Goal: Task Accomplishment & Management: Manage account settings

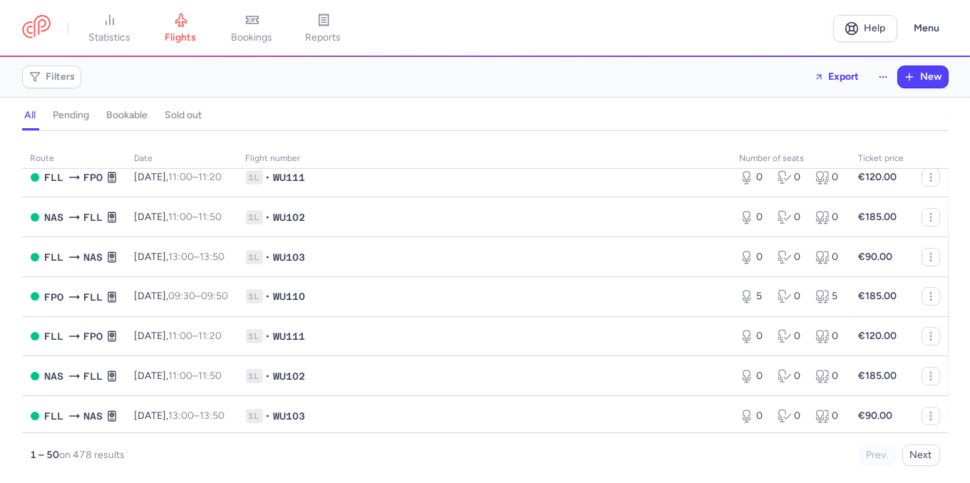
scroll to position [1467, 0]
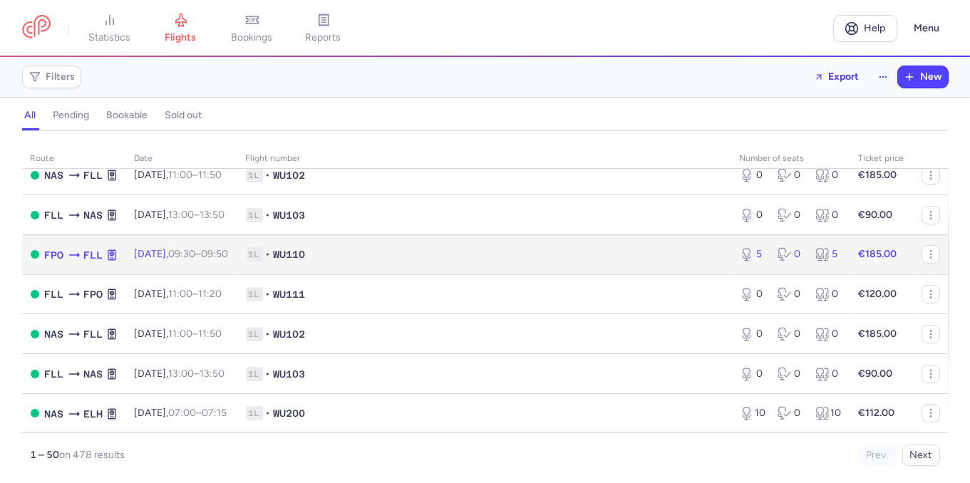
click at [550, 262] on span "1L • WU110" at bounding box center [484, 254] width 477 height 14
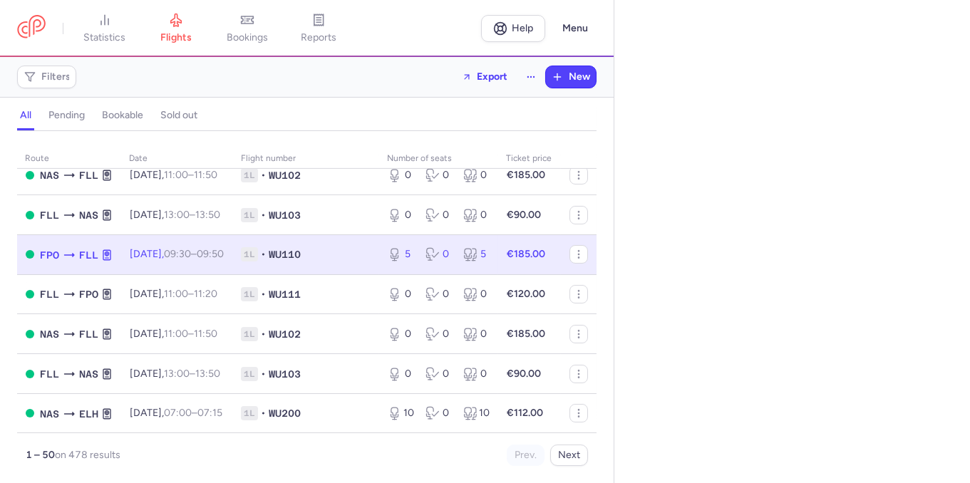
select select "hours"
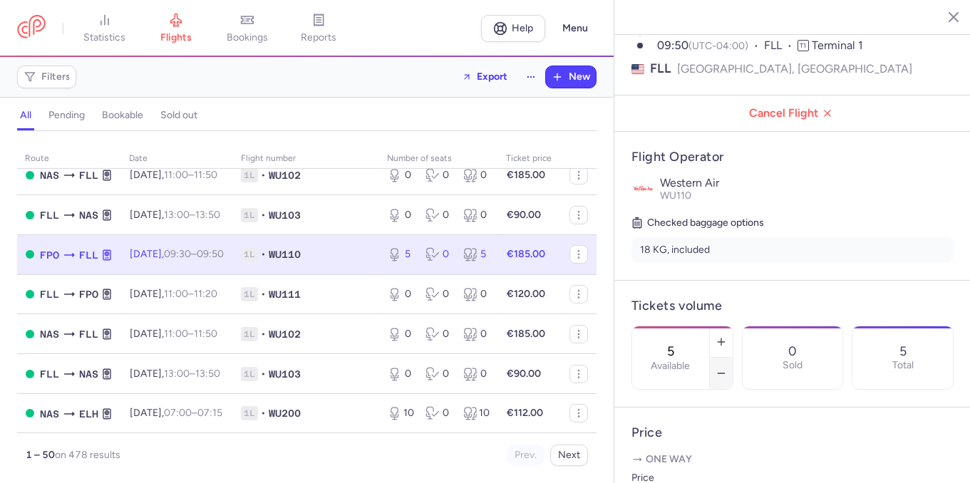
scroll to position [162, 0]
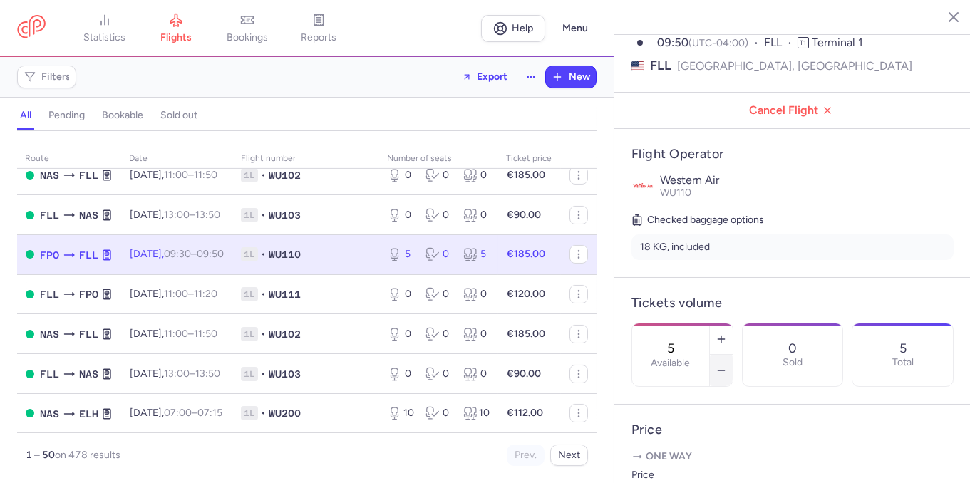
click at [727, 365] on icon "button" at bounding box center [721, 370] width 11 height 11
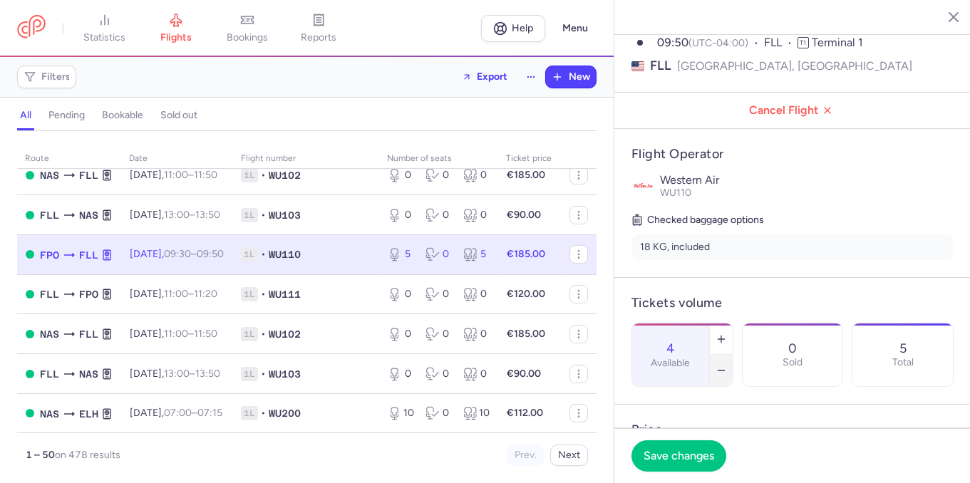
click at [727, 365] on icon "button" at bounding box center [721, 370] width 11 height 11
click at [683, 446] on button "Save changes" at bounding box center [678, 455] width 95 height 31
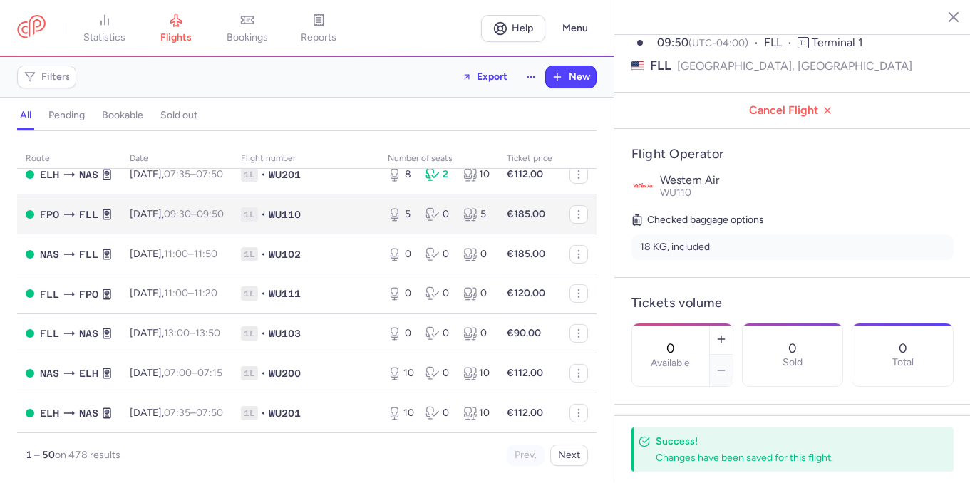
scroll to position [1777, 0]
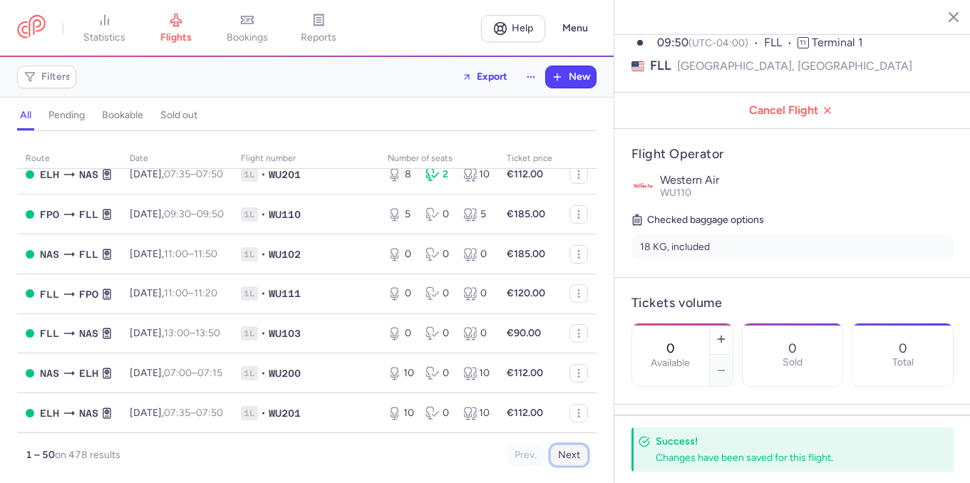
click at [575, 460] on button "Next" at bounding box center [569, 455] width 38 height 21
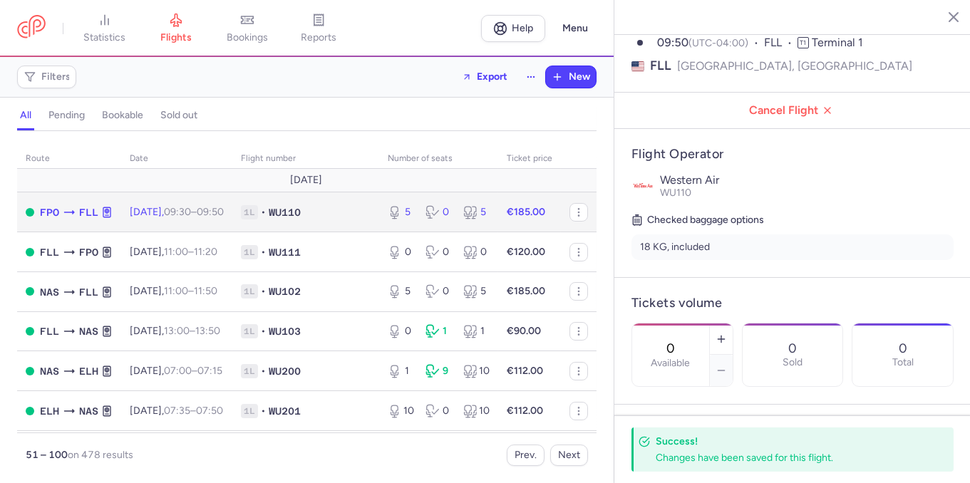
click at [363, 222] on td "1L • WU110" at bounding box center [305, 212] width 147 height 40
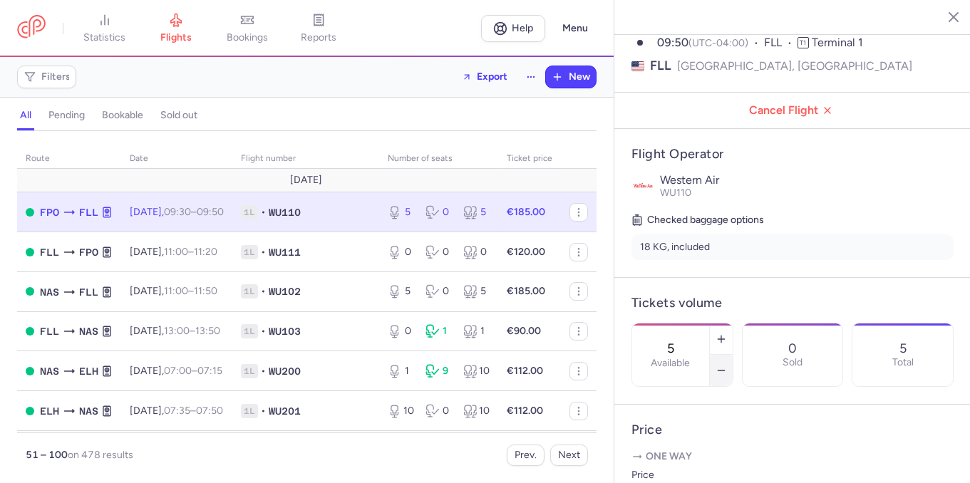
click at [733, 355] on button "button" at bounding box center [721, 370] width 23 height 31
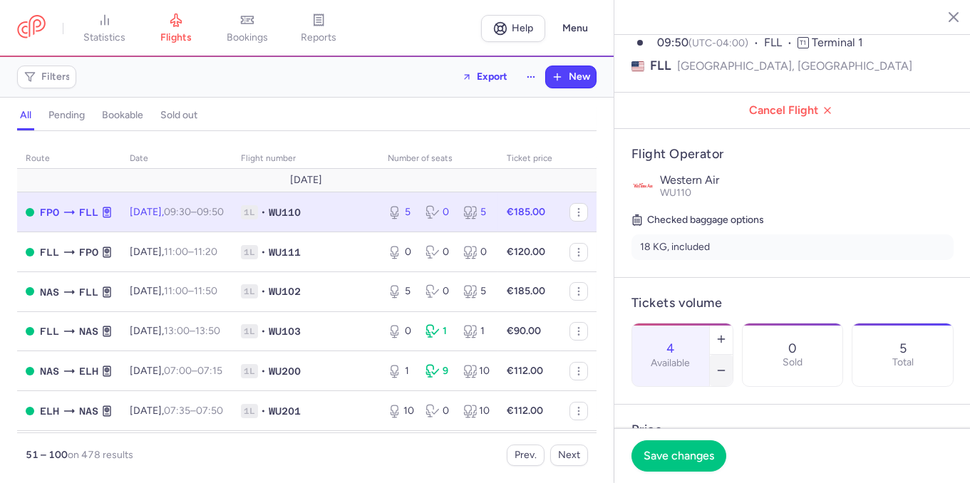
click at [733, 355] on button "button" at bounding box center [721, 370] width 23 height 31
click at [678, 460] on span "Save changes" at bounding box center [679, 455] width 71 height 13
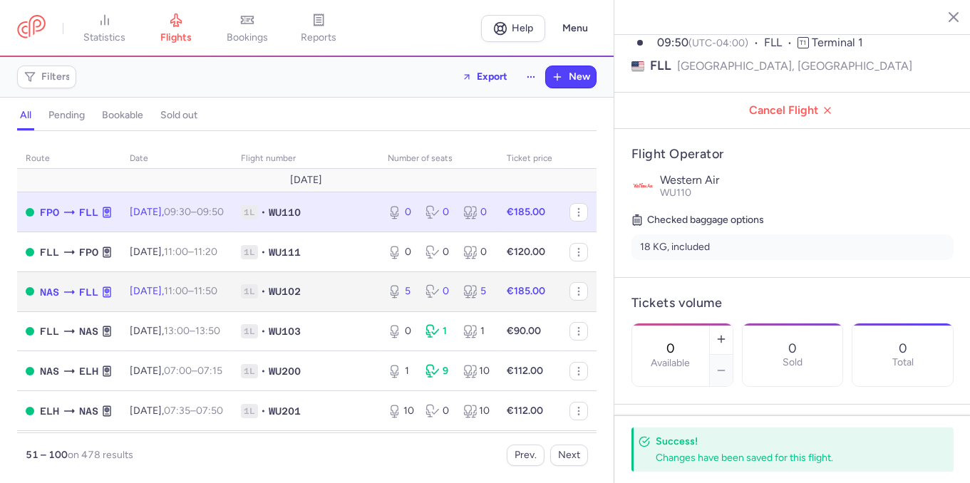
click at [415, 296] on div "5 0 5" at bounding box center [438, 292] width 113 height 26
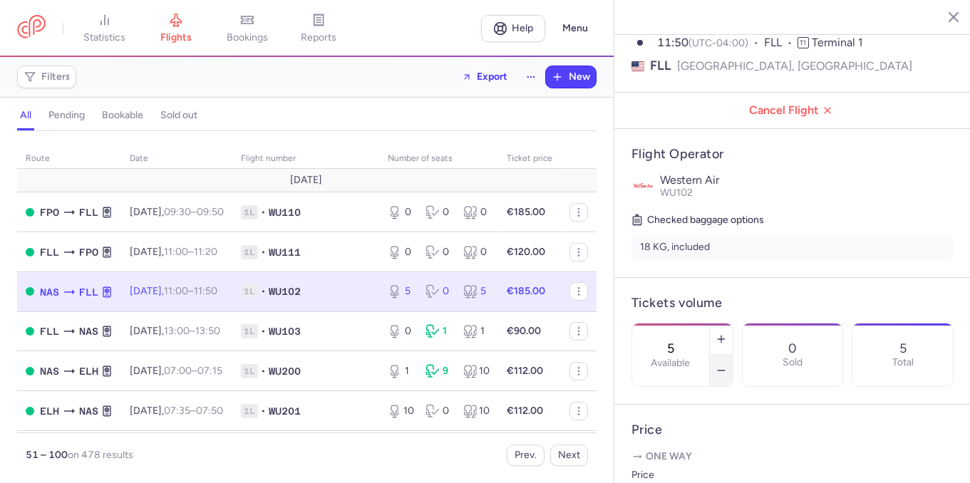
click at [733, 355] on button "button" at bounding box center [721, 370] width 23 height 31
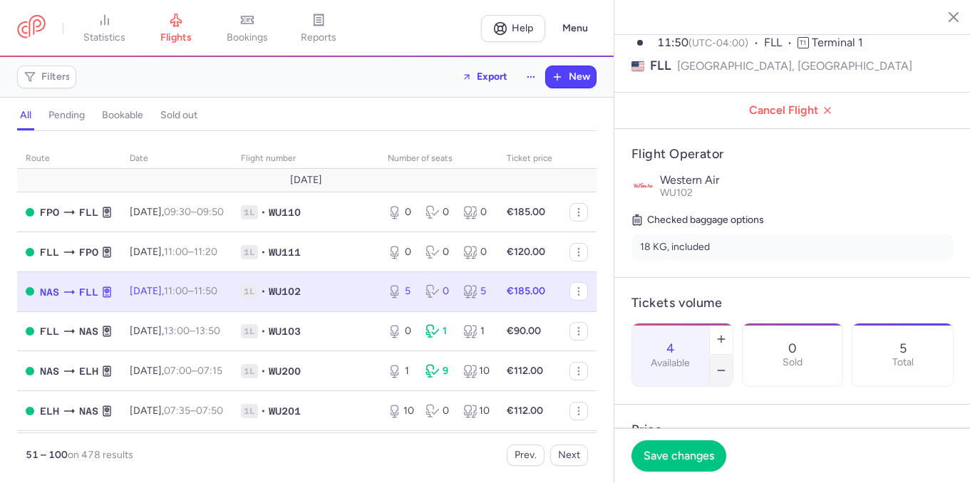
click at [733, 355] on button "button" at bounding box center [721, 370] width 23 height 31
click at [699, 461] on span "Save changes" at bounding box center [679, 455] width 71 height 13
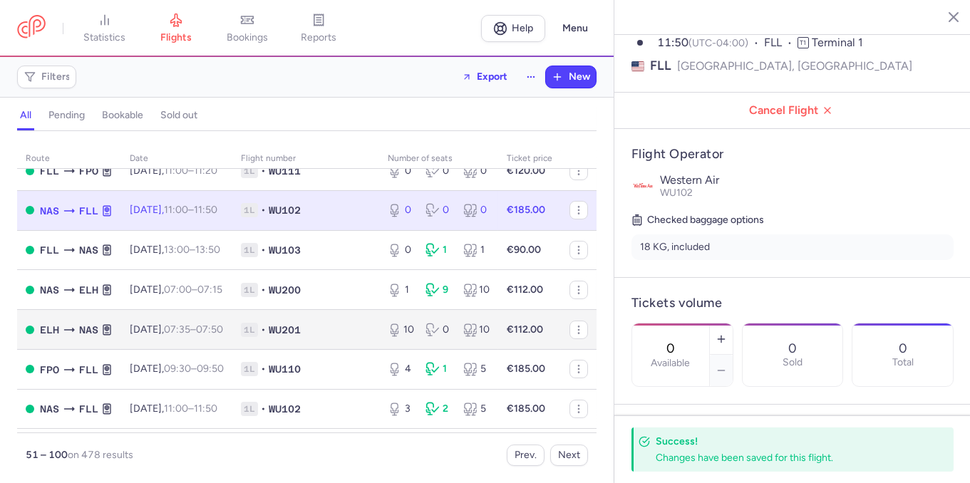
scroll to position [162, 0]
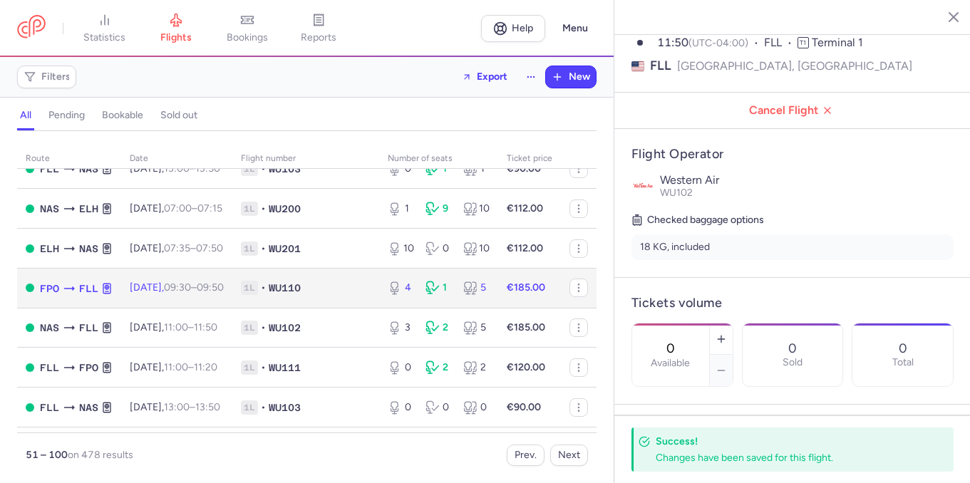
click at [379, 296] on td "4 1 5" at bounding box center [438, 288] width 119 height 40
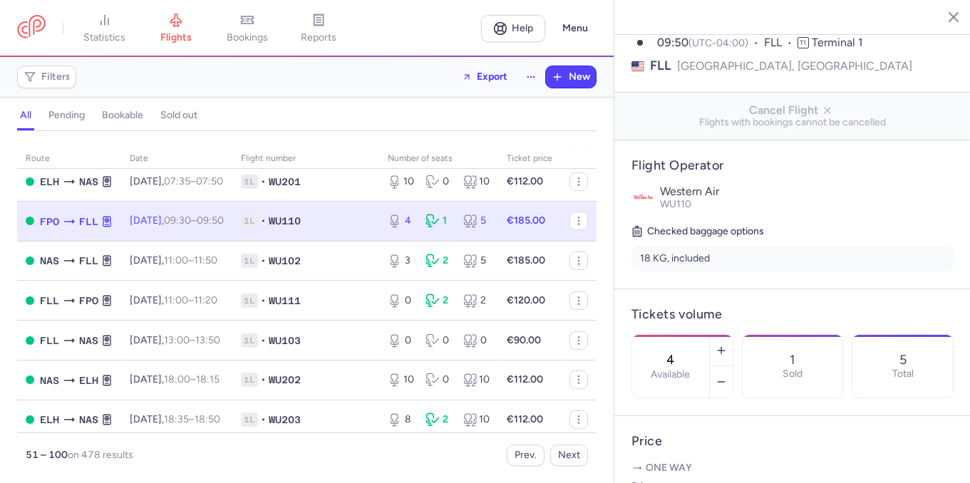
scroll to position [244, 0]
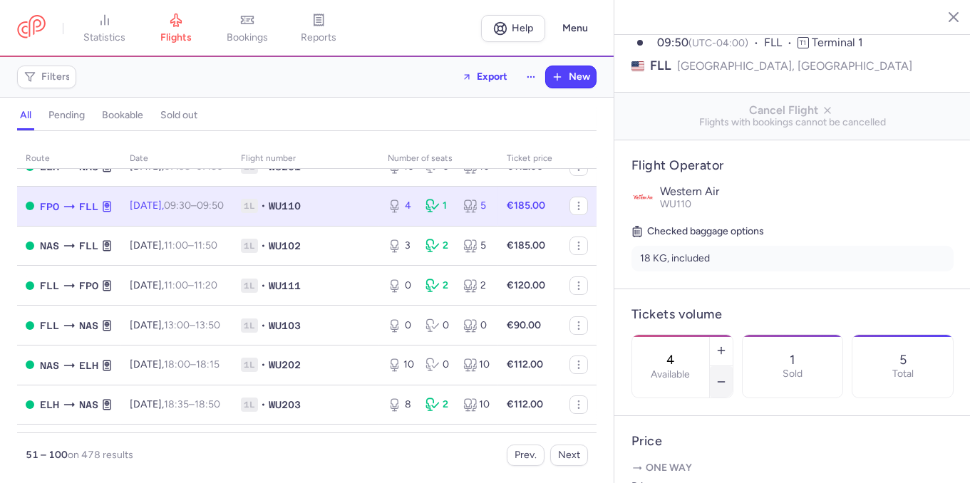
click at [727, 376] on icon "button" at bounding box center [721, 381] width 11 height 11
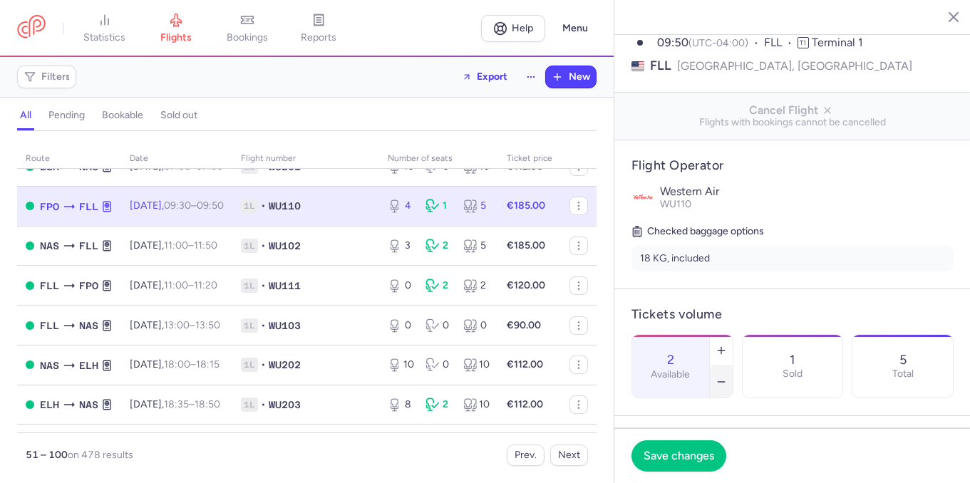
click at [733, 366] on button "button" at bounding box center [721, 381] width 23 height 31
click at [686, 459] on span "Save changes" at bounding box center [679, 455] width 71 height 13
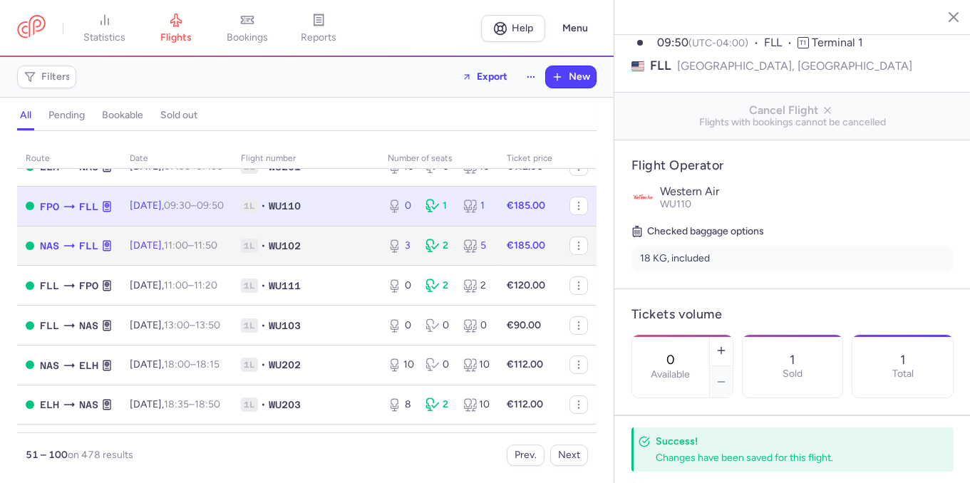
click at [396, 259] on div "3 2 5" at bounding box center [438, 246] width 113 height 26
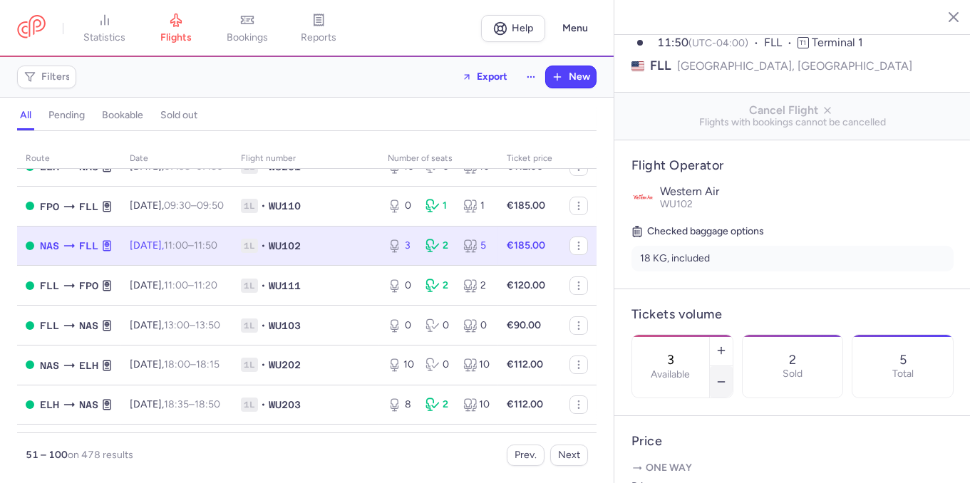
click at [727, 376] on icon "button" at bounding box center [721, 381] width 11 height 11
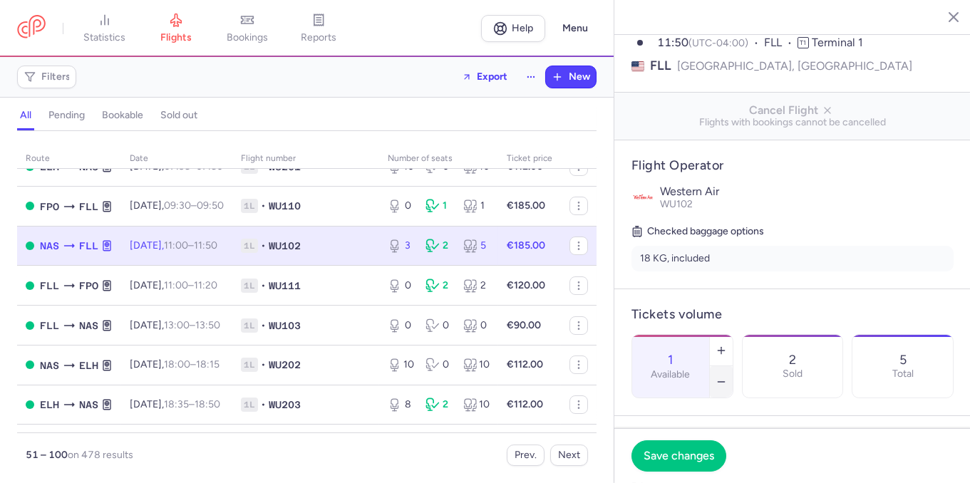
click at [727, 376] on icon "button" at bounding box center [721, 381] width 11 height 11
click at [701, 454] on span "Save changes" at bounding box center [679, 455] width 71 height 13
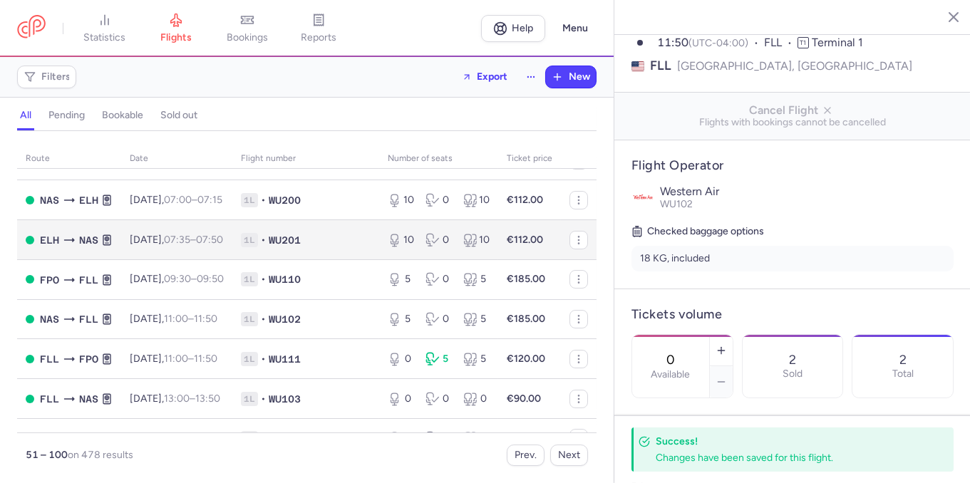
scroll to position [570, 0]
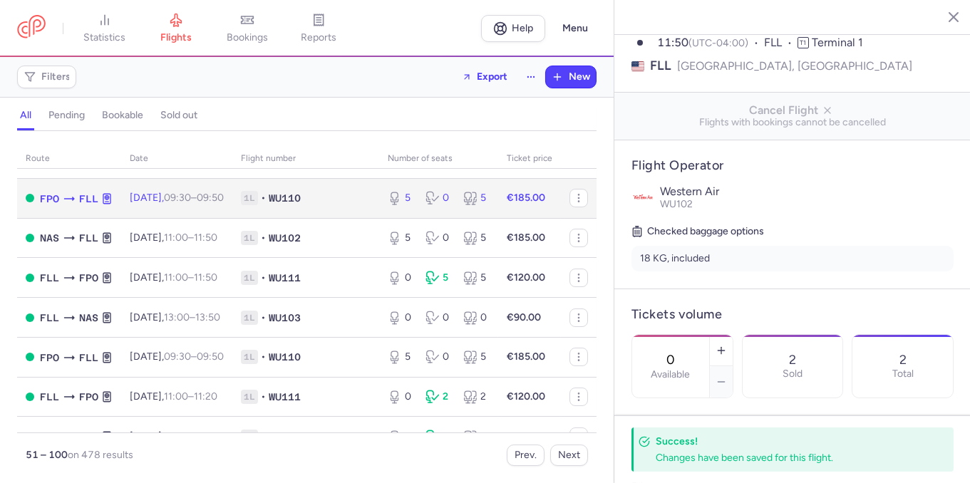
click at [413, 218] on td "5 0 5" at bounding box center [438, 198] width 119 height 40
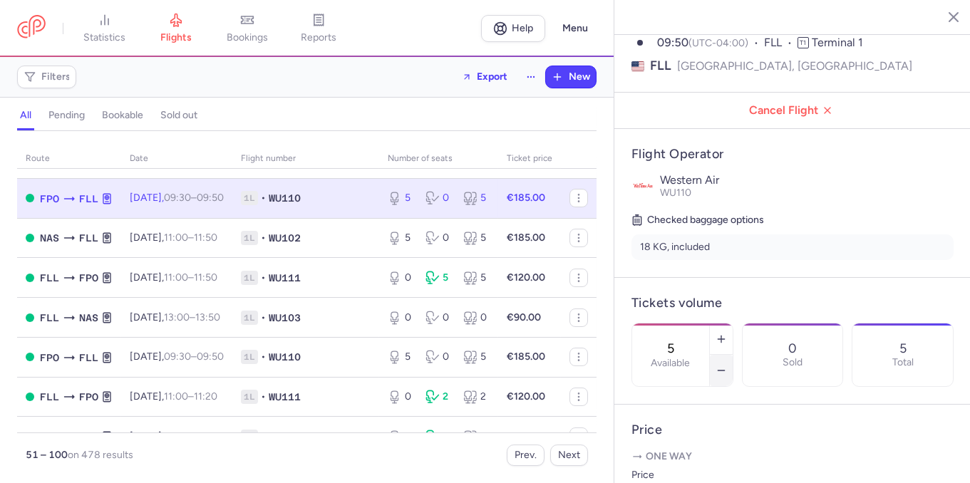
click at [733, 355] on button "button" at bounding box center [721, 370] width 23 height 31
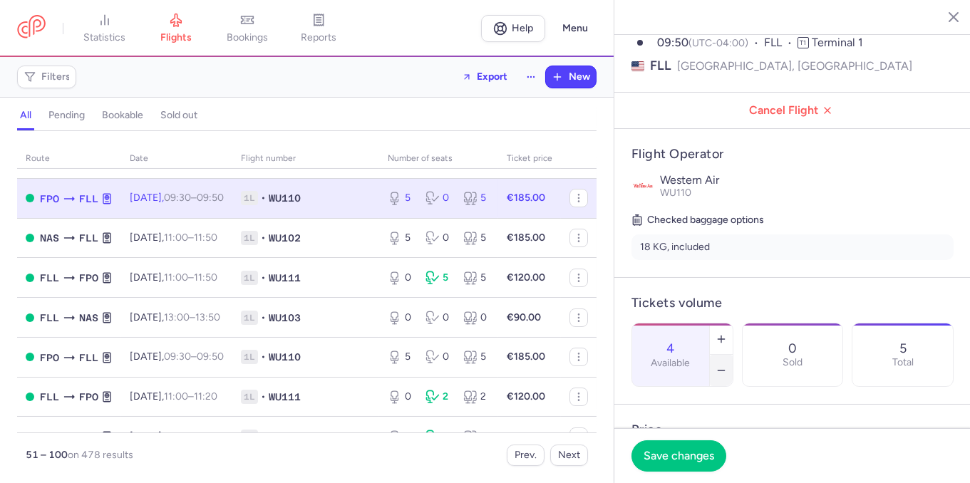
click at [733, 355] on button "button" at bounding box center [721, 370] width 23 height 31
click at [673, 453] on span "Save changes" at bounding box center [679, 455] width 71 height 13
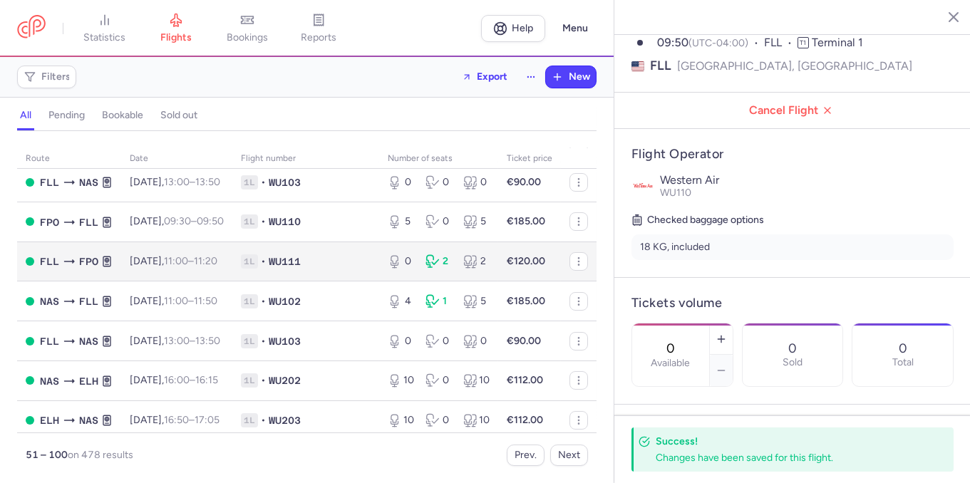
scroll to position [733, 0]
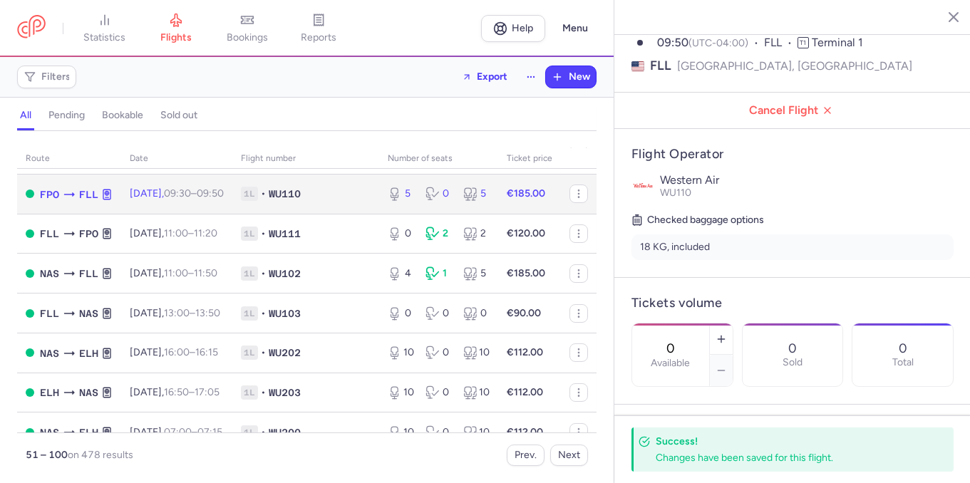
click at [353, 201] on span "1L • WU110" at bounding box center [306, 194] width 130 height 14
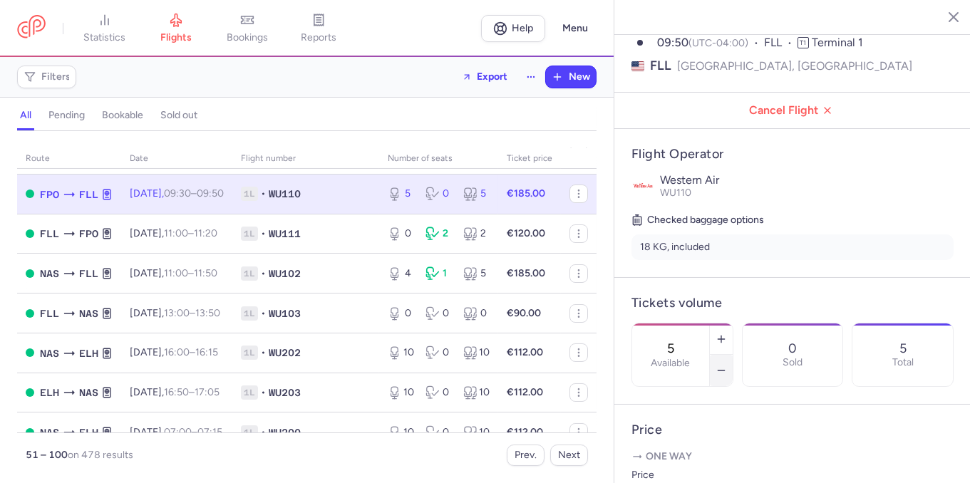
click at [727, 365] on icon "button" at bounding box center [721, 370] width 11 height 11
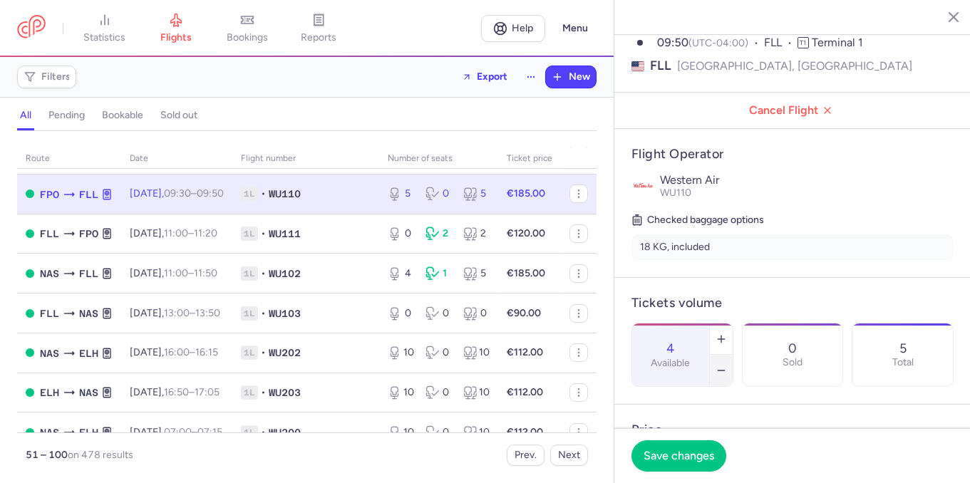
click at [733, 355] on button "button" at bounding box center [721, 370] width 23 height 31
click at [727, 365] on icon "button" at bounding box center [721, 370] width 11 height 11
click at [669, 454] on span "Save changes" at bounding box center [679, 455] width 71 height 13
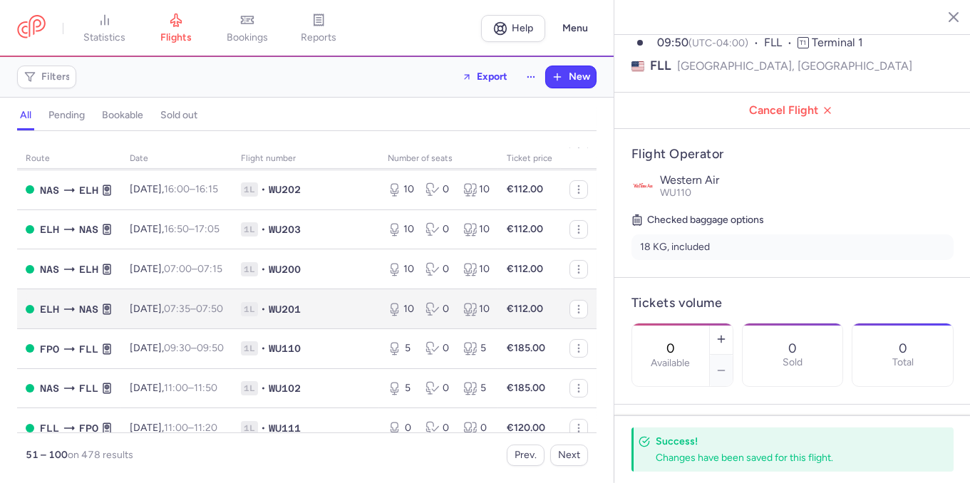
scroll to position [978, 0]
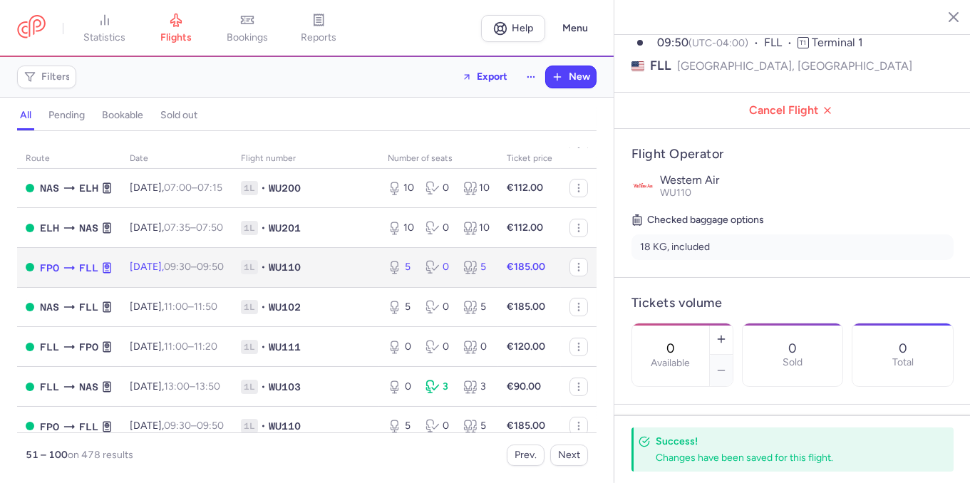
click at [417, 287] on td "5 0 5" at bounding box center [438, 267] width 119 height 40
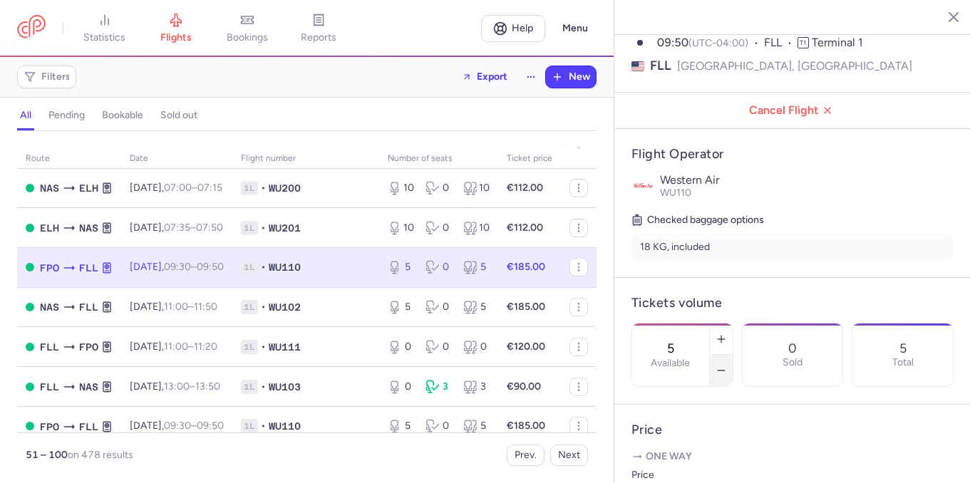
click at [727, 365] on icon "button" at bounding box center [721, 370] width 11 height 11
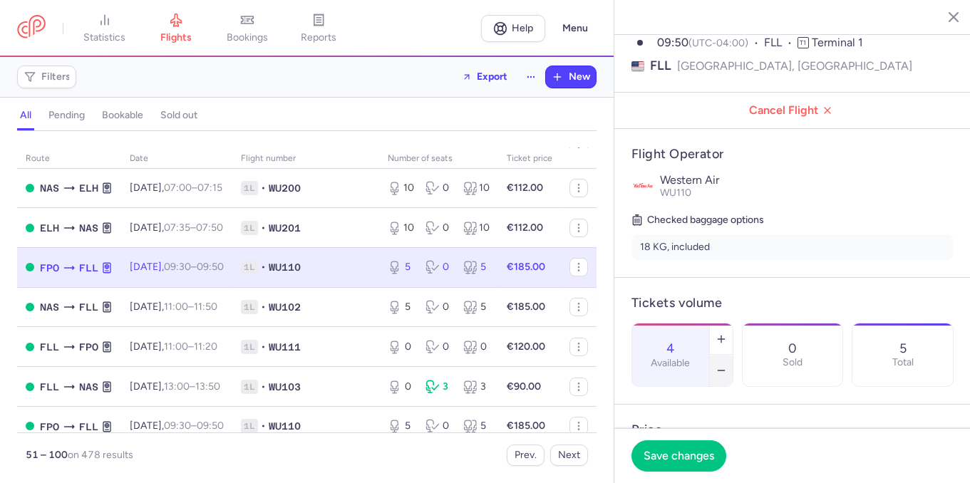
click at [727, 365] on icon "button" at bounding box center [721, 370] width 11 height 11
click at [675, 460] on span "Save changes" at bounding box center [679, 455] width 71 height 13
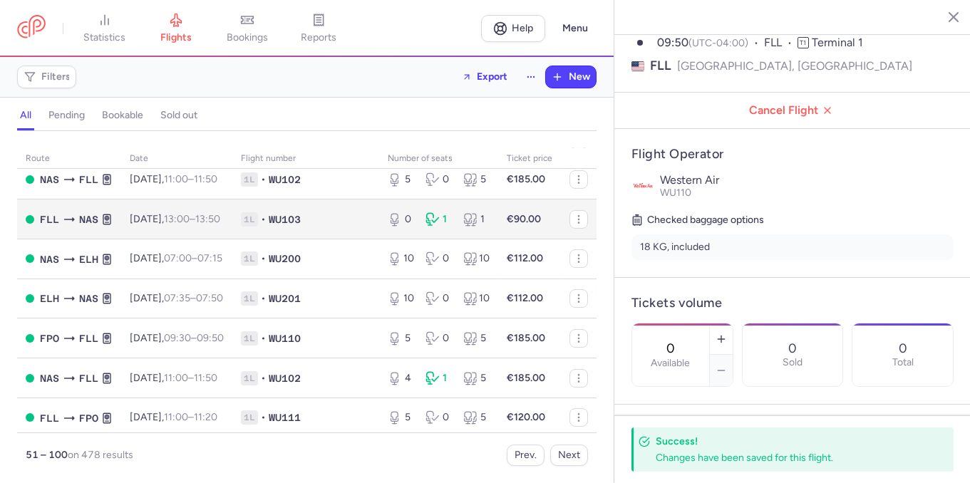
scroll to position [1385, 0]
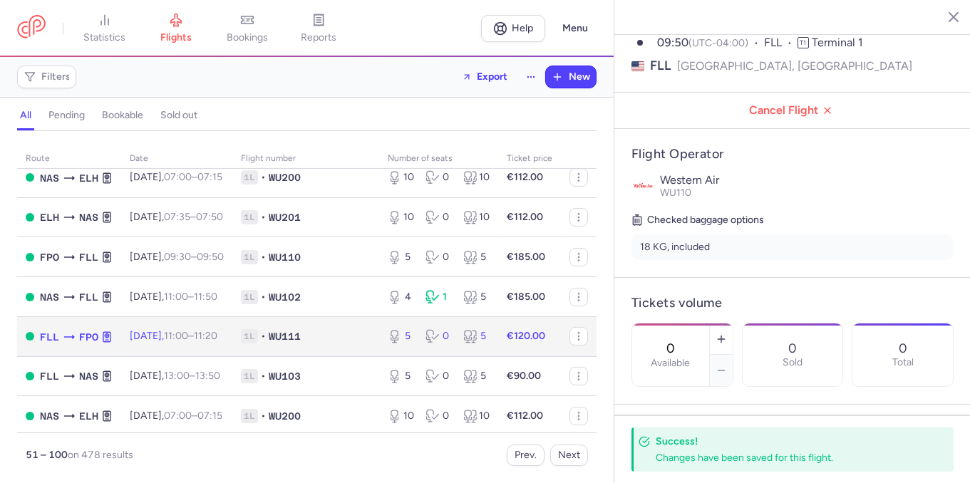
click at [406, 349] on div "5 0 5" at bounding box center [438, 337] width 113 height 26
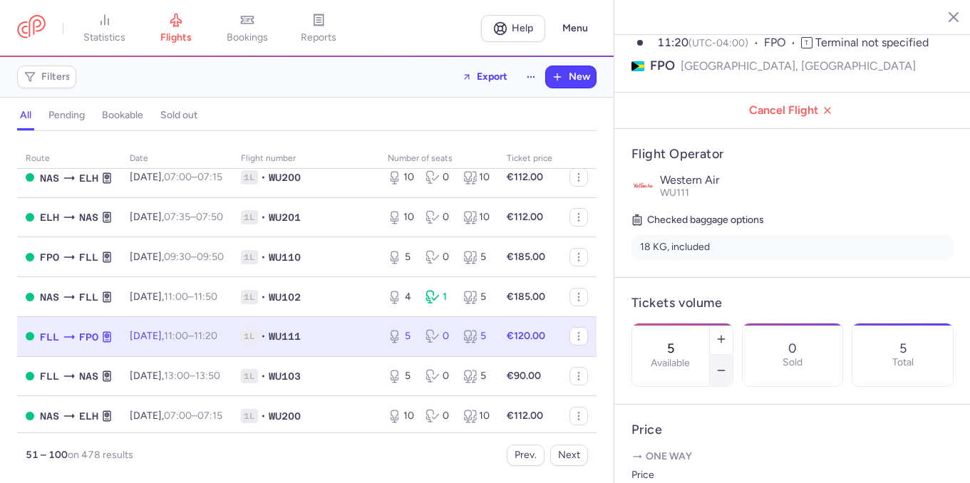
click at [733, 355] on button "button" at bounding box center [721, 370] width 23 height 31
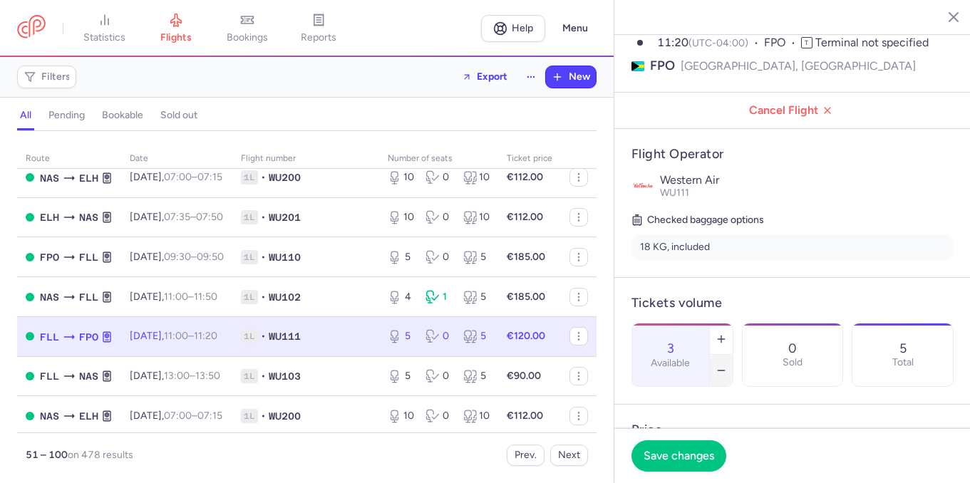
click at [733, 355] on button "button" at bounding box center [721, 370] width 23 height 31
click at [693, 458] on span "Save changes" at bounding box center [679, 455] width 71 height 13
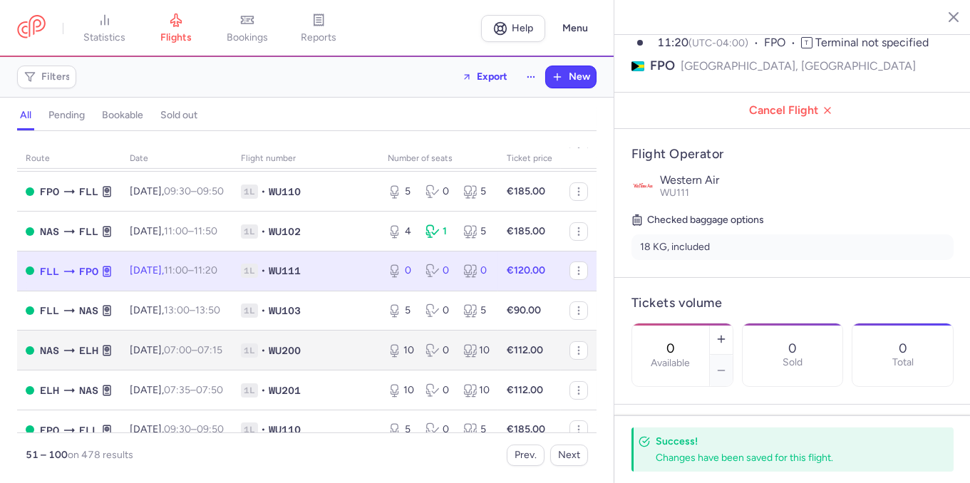
scroll to position [1467, 0]
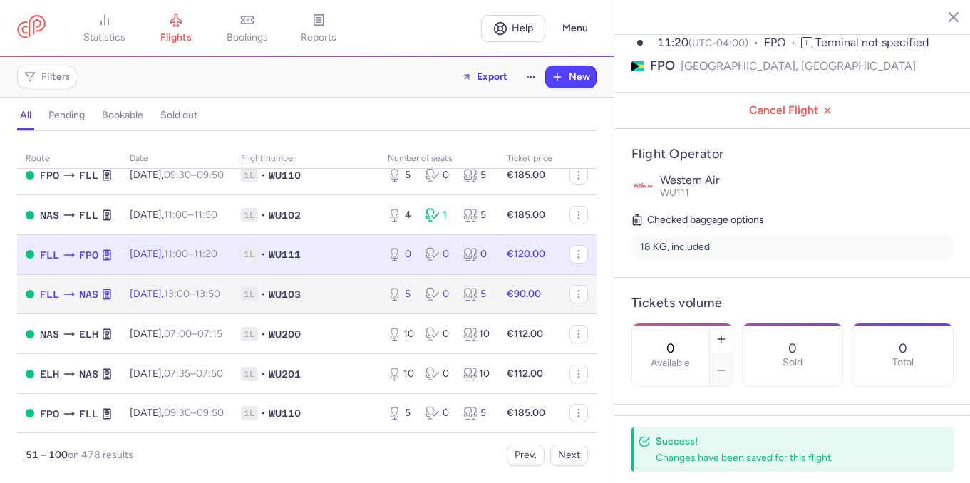
click at [411, 307] on div "5 0 5" at bounding box center [438, 295] width 113 height 26
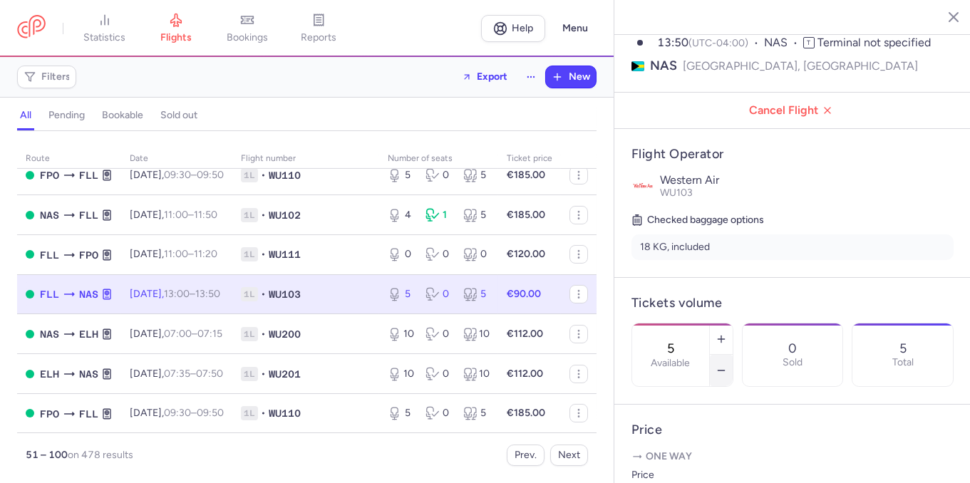
click at [733, 355] on button "button" at bounding box center [721, 370] width 23 height 31
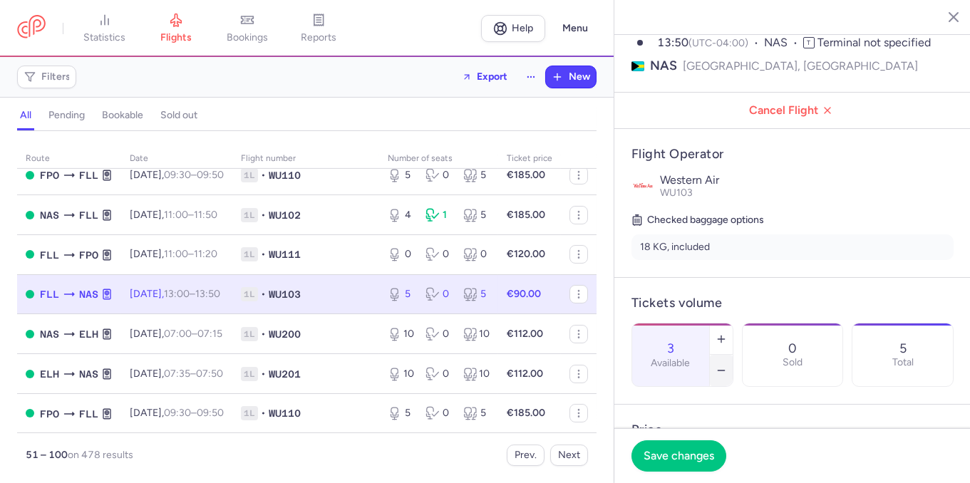
click at [733, 355] on button "button" at bounding box center [721, 370] width 23 height 31
click at [701, 460] on span "Save changes" at bounding box center [679, 455] width 71 height 13
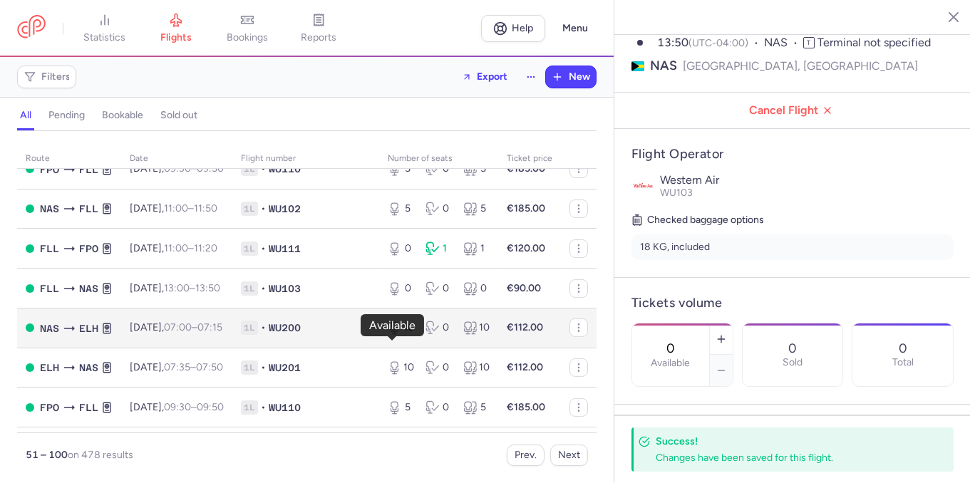
scroll to position [1777, 0]
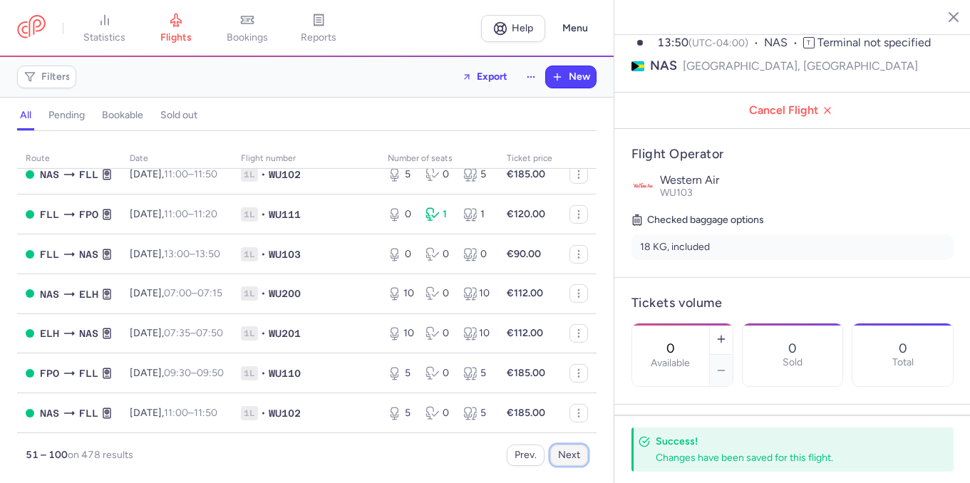
click at [576, 458] on button "Next" at bounding box center [569, 455] width 38 height 21
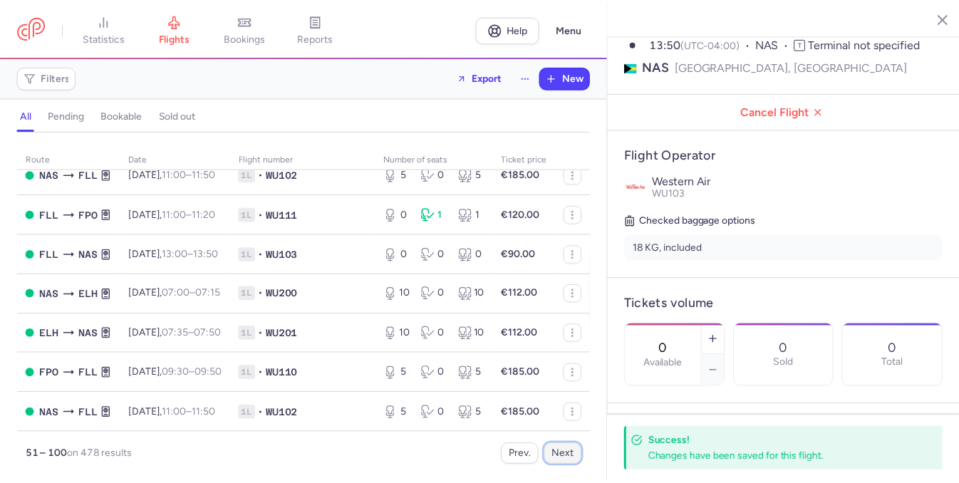
scroll to position [0, 0]
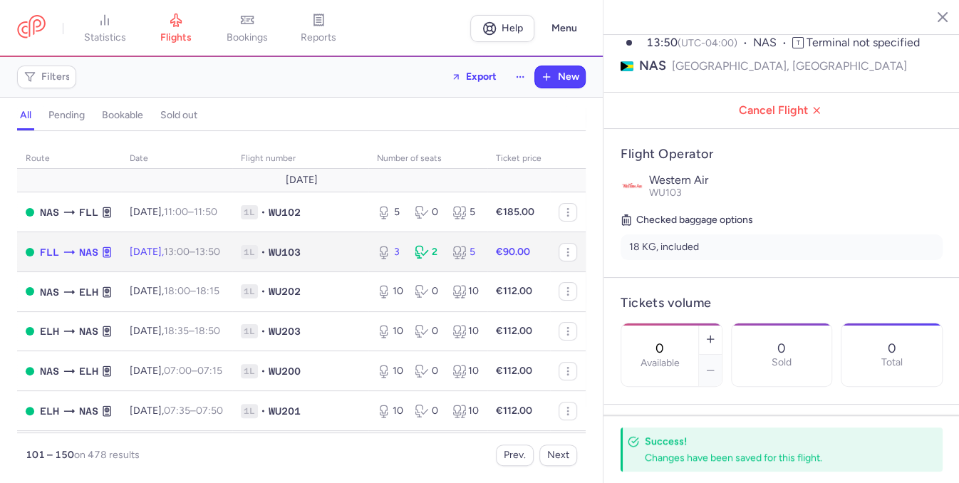
click at [371, 262] on div "3 2 5" at bounding box center [427, 252] width 113 height 26
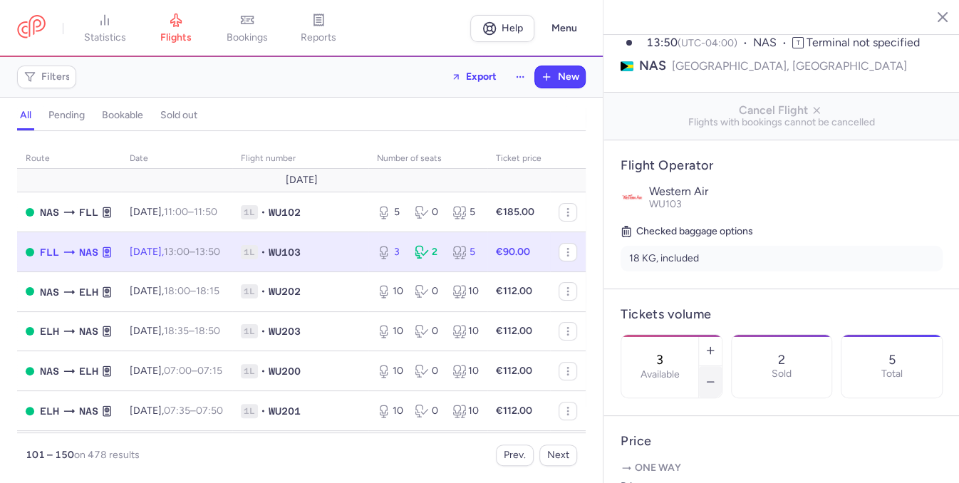
click at [716, 376] on icon "button" at bounding box center [710, 381] width 11 height 11
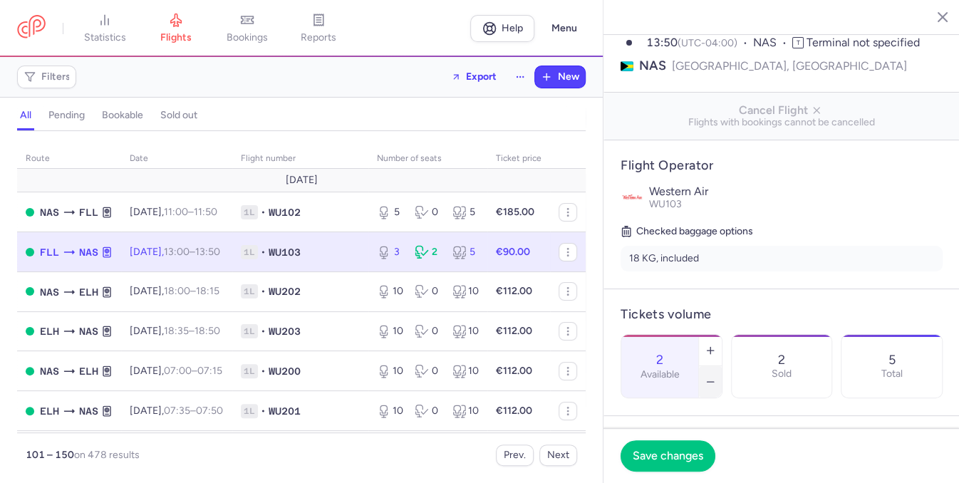
click at [716, 376] on icon "button" at bounding box center [710, 381] width 11 height 11
click at [657, 460] on span "Save changes" at bounding box center [668, 455] width 71 height 13
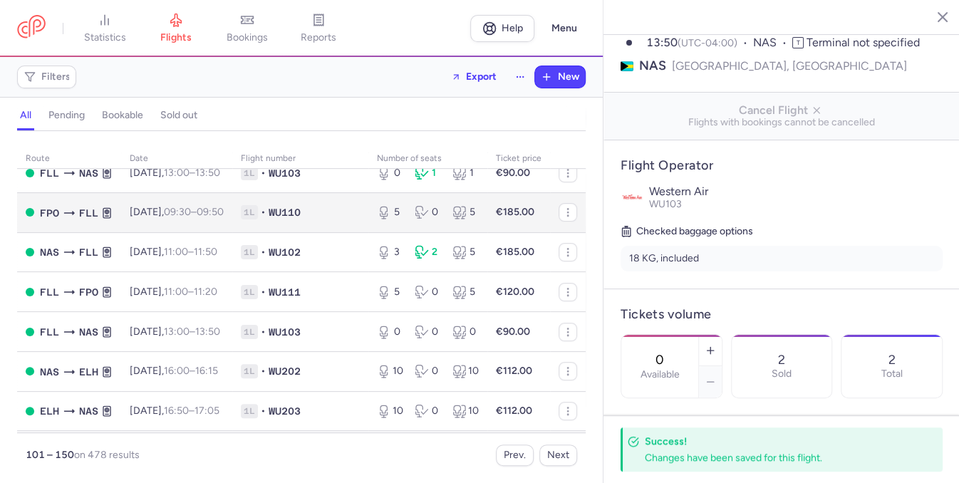
scroll to position [408, 0]
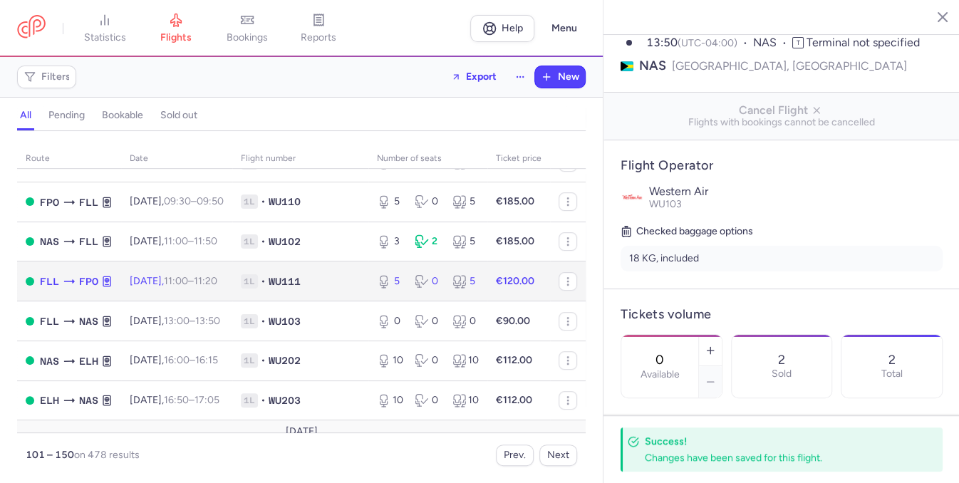
click at [401, 294] on div "5 0 5" at bounding box center [427, 282] width 113 height 26
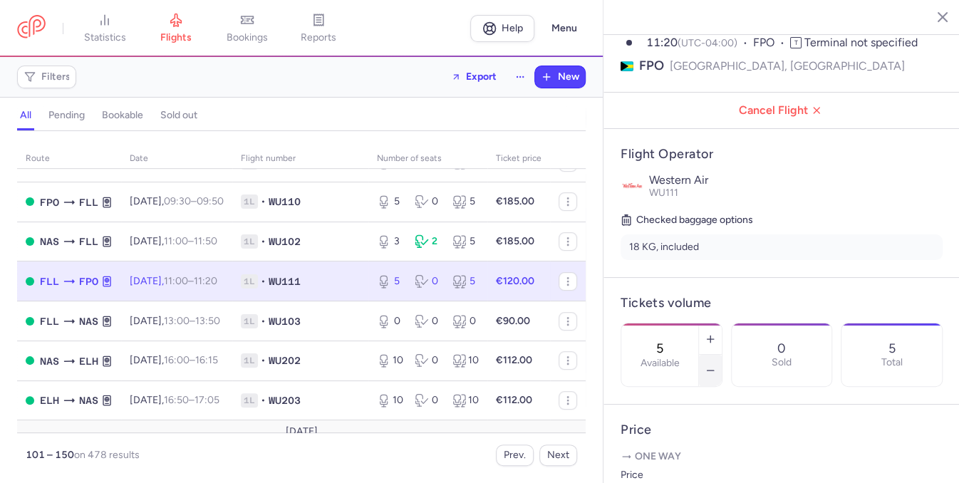
click at [722, 355] on button "button" at bounding box center [710, 370] width 23 height 31
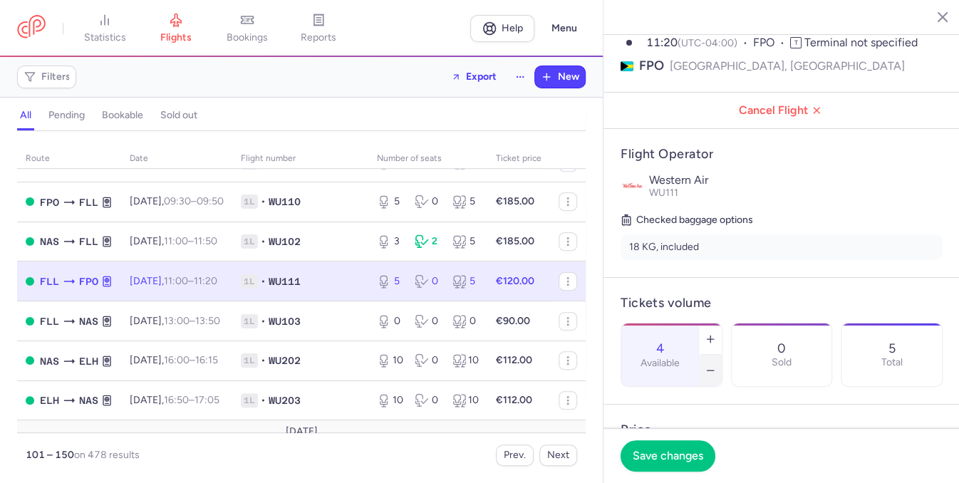
click at [722, 355] on button "button" at bounding box center [710, 370] width 23 height 31
click at [682, 453] on span "Save changes" at bounding box center [668, 455] width 71 height 13
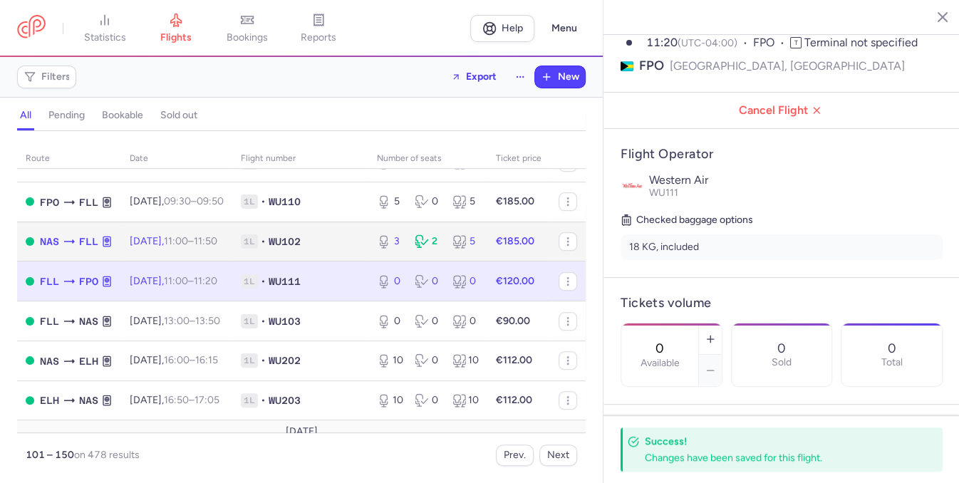
click at [399, 254] on div "3 2 5" at bounding box center [427, 242] width 113 height 26
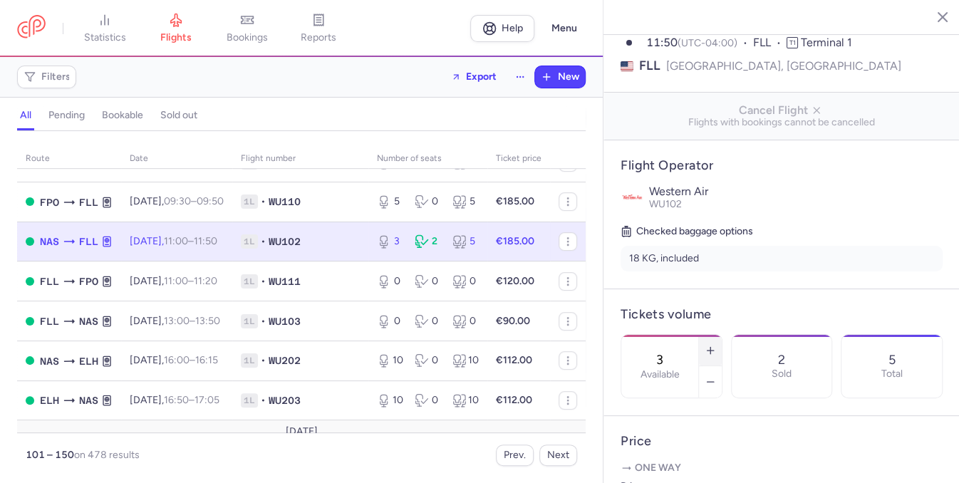
click at [716, 345] on icon "button" at bounding box center [710, 350] width 11 height 11
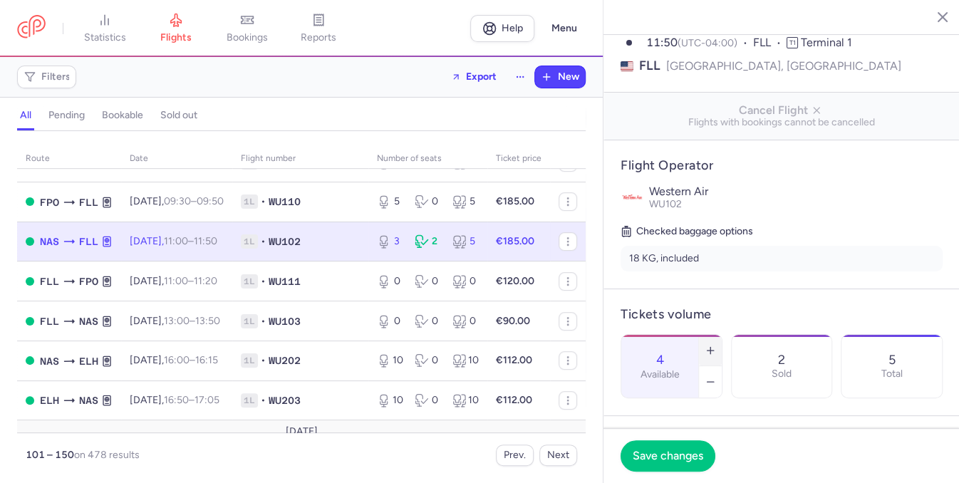
click at [716, 345] on icon "button" at bounding box center [710, 350] width 11 height 11
type input "5"
click at [687, 456] on span "Save changes" at bounding box center [668, 455] width 71 height 13
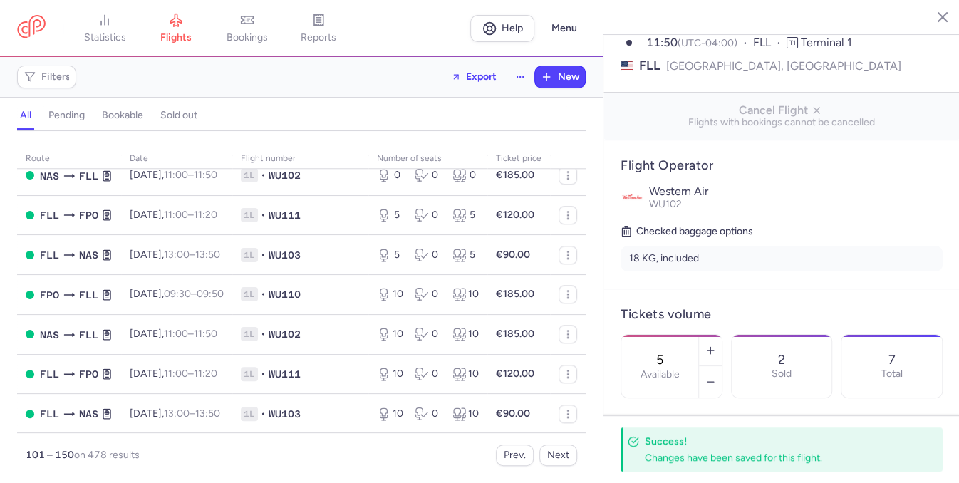
scroll to position [733, 0]
